Goal: Task Accomplishment & Management: Complete application form

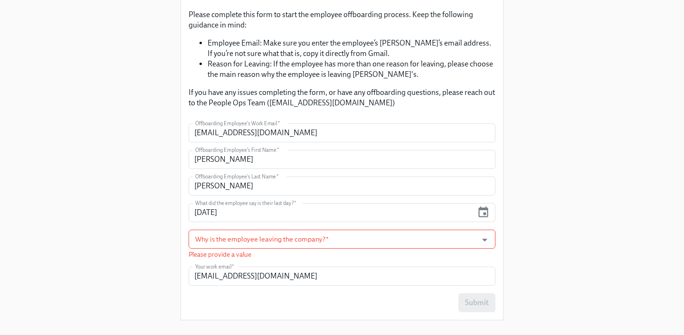
scroll to position [88, 0]
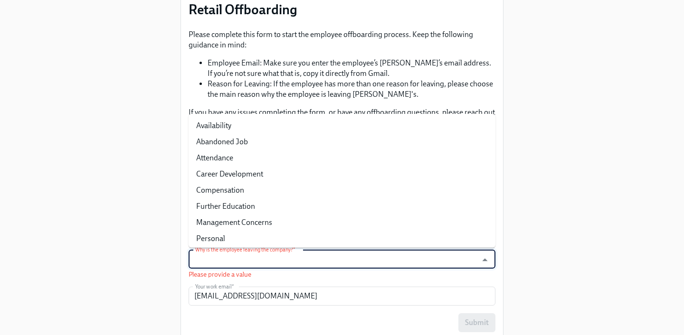
click at [290, 260] on input "Why is the employee leaving the company?   *" at bounding box center [332, 259] width 279 height 19
click at [488, 262] on icon "Close" at bounding box center [484, 260] width 13 height 13
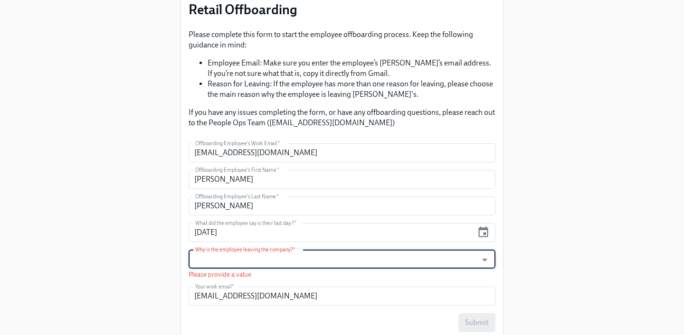
click at [469, 264] on div at bounding box center [479, 260] width 24 height 15
click at [213, 265] on input "Why is the employee leaving the company?   *" at bounding box center [332, 259] width 279 height 19
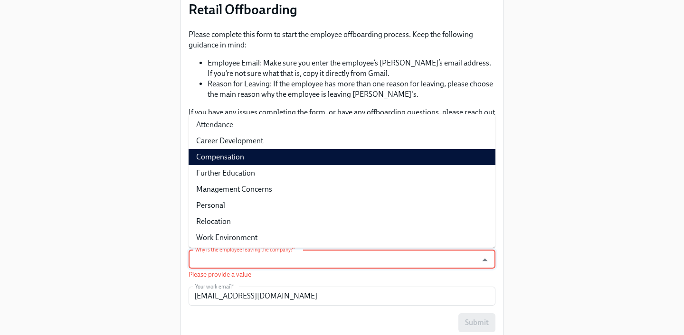
scroll to position [35, 0]
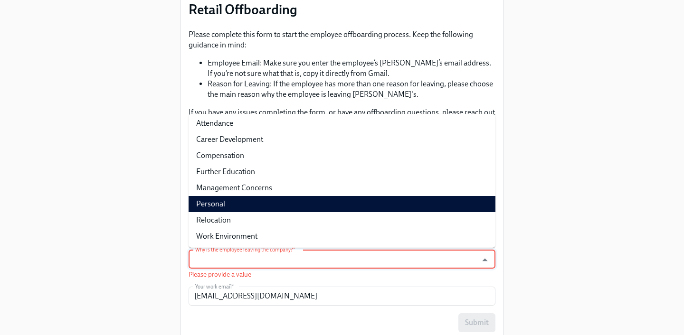
click at [228, 201] on li "Personal" at bounding box center [342, 204] width 307 height 16
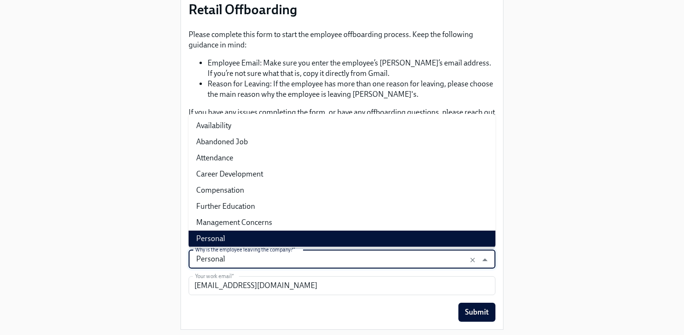
click at [326, 258] on input "Personal" at bounding box center [332, 259] width 279 height 19
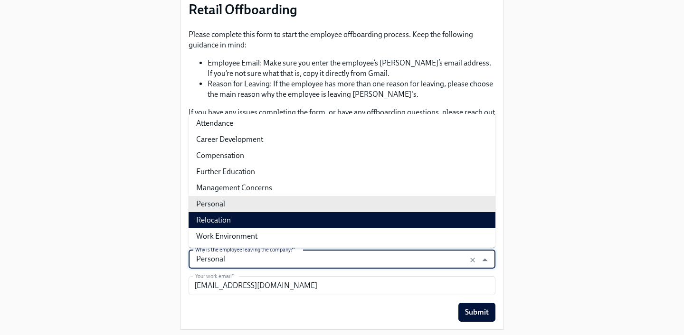
click at [219, 219] on li "Relocation" at bounding box center [342, 220] width 307 height 16
type input "Relocation"
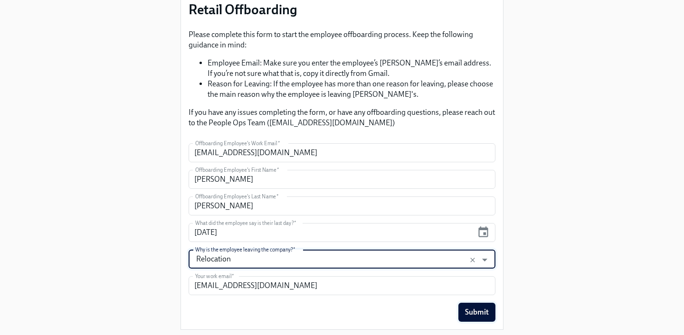
click at [493, 310] on button "Submit" at bounding box center [476, 312] width 37 height 19
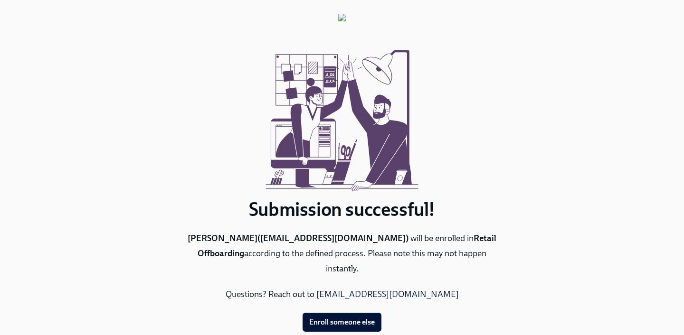
scroll to position [0, 0]
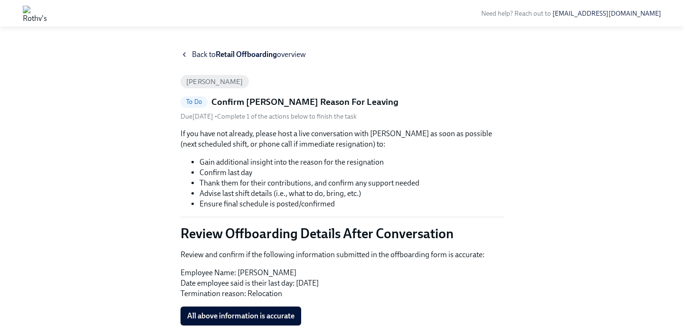
scroll to position [229, 0]
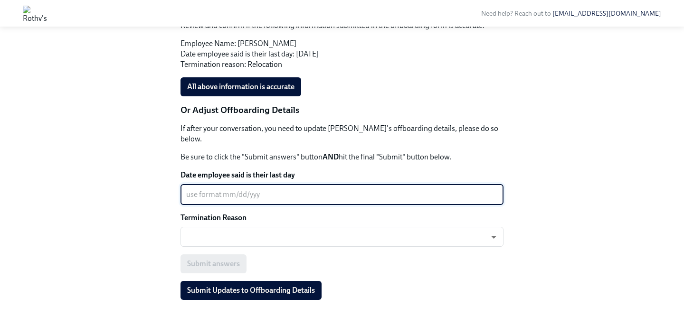
click at [265, 189] on textarea "Date employee said is their last day" at bounding box center [342, 194] width 312 height 11
type textarea "8"
type textarea "0"
type textarea "08/19/2025"
click at [219, 224] on body "Need help? Reach out to peopleops@rothys.com Back to Retail Offboarding overvie…" at bounding box center [342, 58] width 684 height 575
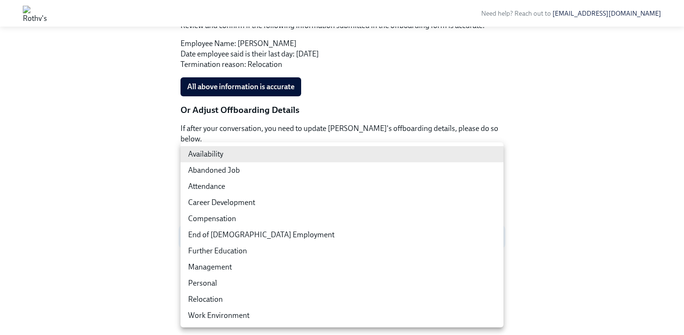
click at [207, 297] on li "Relocation" at bounding box center [342, 300] width 323 height 16
type input "NxOal4M_Z"
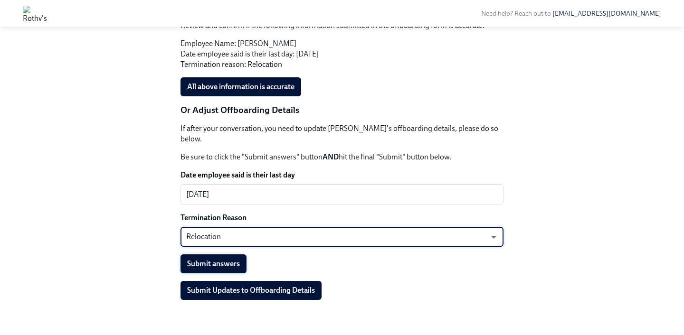
click at [218, 259] on span "Submit answers" at bounding box center [213, 264] width 53 height 10
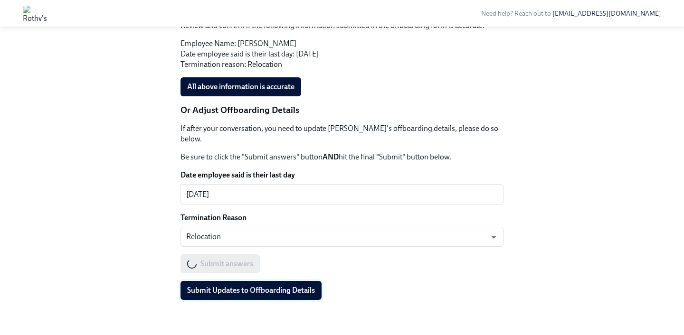
click at [223, 281] on button "Submit Updates to Offboarding Details" at bounding box center [251, 290] width 141 height 19
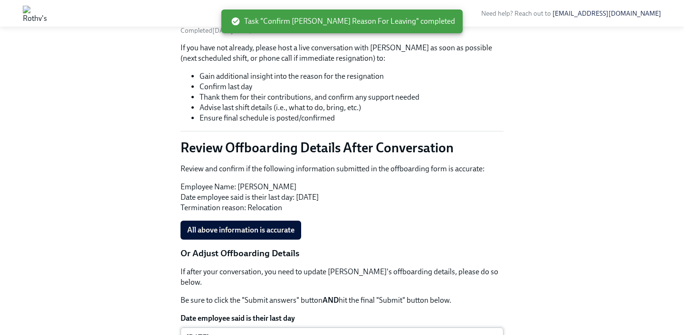
scroll to position [0, 0]
